Goal: Task Accomplishment & Management: Use online tool/utility

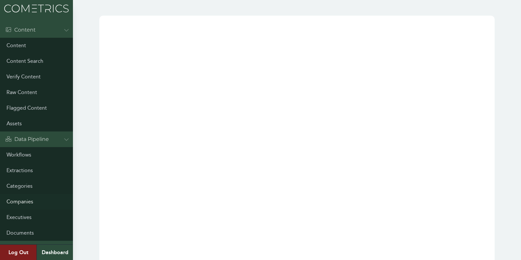
click at [19, 200] on link "Companies" at bounding box center [36, 202] width 73 height 16
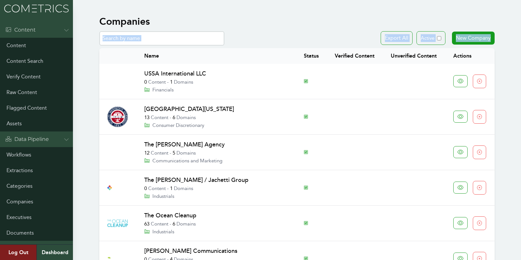
click at [134, 35] on input "text" at bounding box center [161, 38] width 125 height 14
type input "caterpillar"
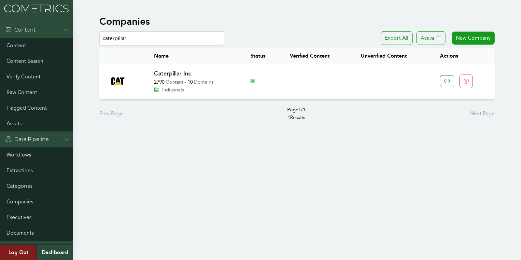
click at [168, 71] on link "Caterpillar Inc." at bounding box center [173, 73] width 39 height 7
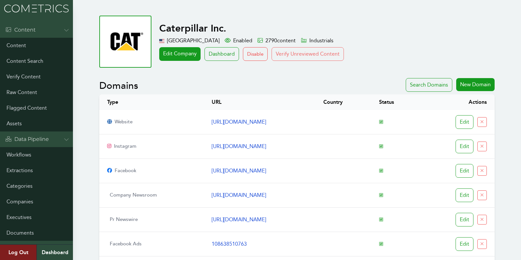
click at [291, 57] on button "Verify Unreviewed Content" at bounding box center [308, 54] width 72 height 14
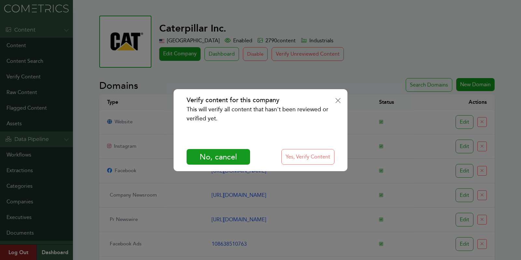
click at [308, 155] on button "Yes, Verify Content" at bounding box center [307, 157] width 53 height 16
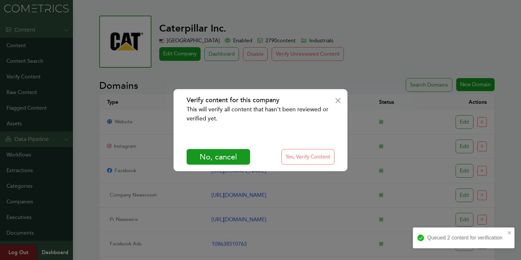
click at [319, 153] on button "Yes, Verify Content" at bounding box center [307, 157] width 53 height 16
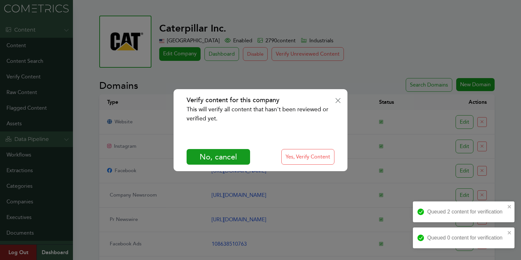
click at [83, 29] on div "Verify content for this company This will verify all content that hasn't been r…" at bounding box center [260, 130] width 521 height 260
